Goal: Task Accomplishment & Management: Manage account settings

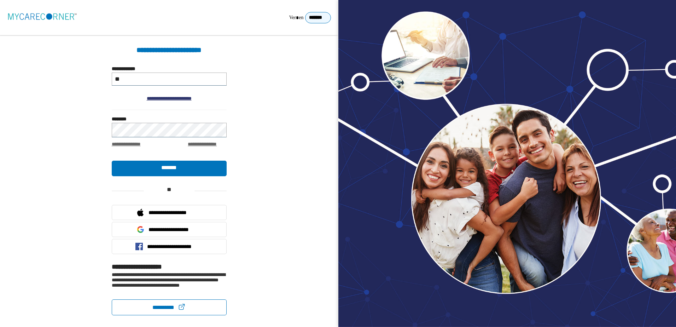
click at [157, 85] on input "**" at bounding box center [169, 79] width 115 height 13
type input "**********"
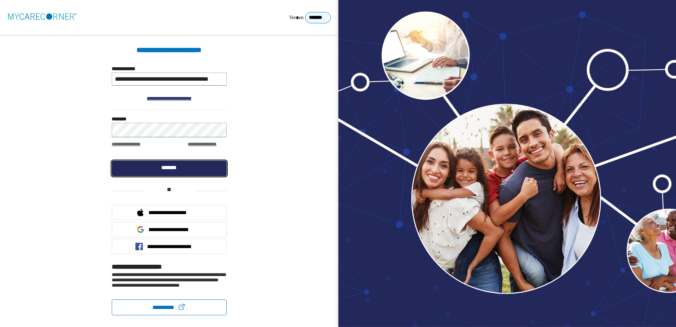
click at [168, 163] on link "*******" at bounding box center [169, 169] width 115 height 16
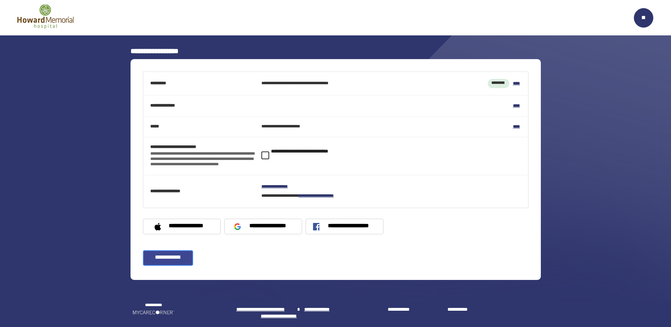
click at [178, 259] on link "**********" at bounding box center [168, 258] width 51 height 16
